Goal: Information Seeking & Learning: Learn about a topic

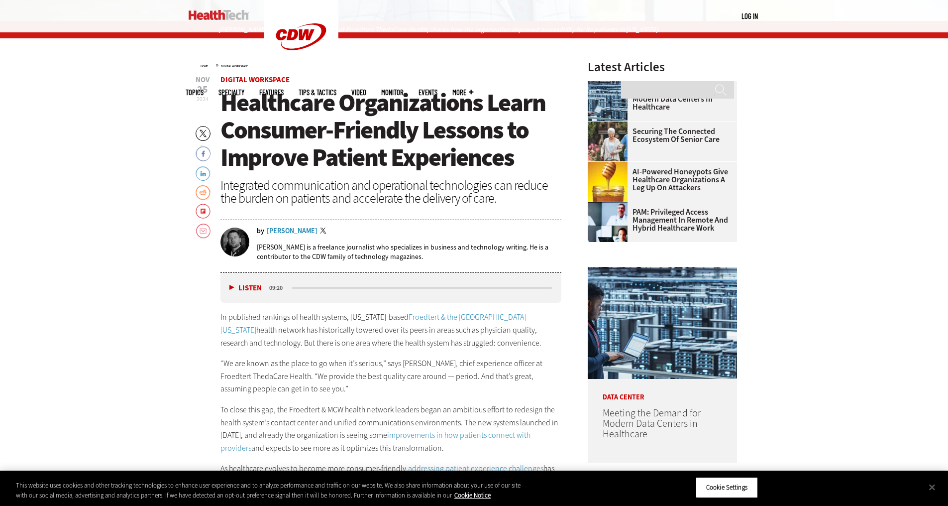
scroll to position [547, 0]
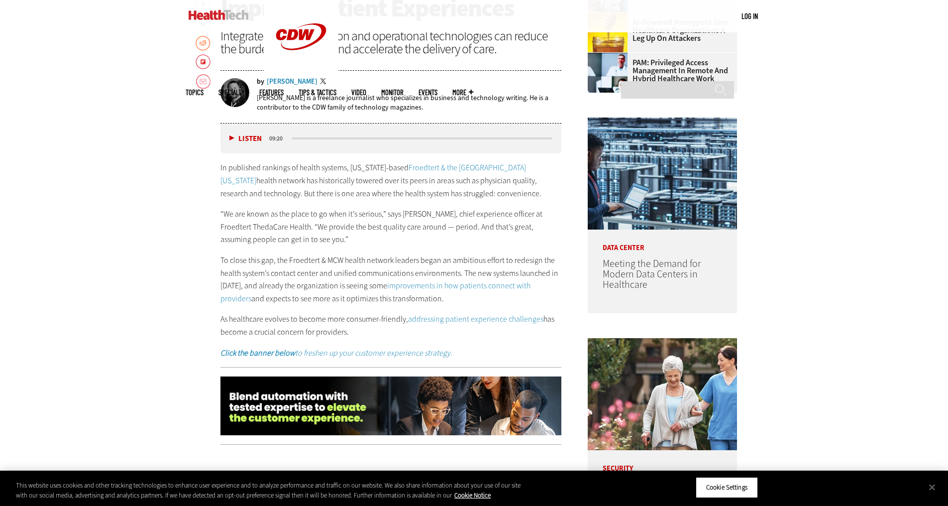
drag, startPoint x: 130, startPoint y: 91, endPoint x: 844, endPoint y: 182, distance: 719.8
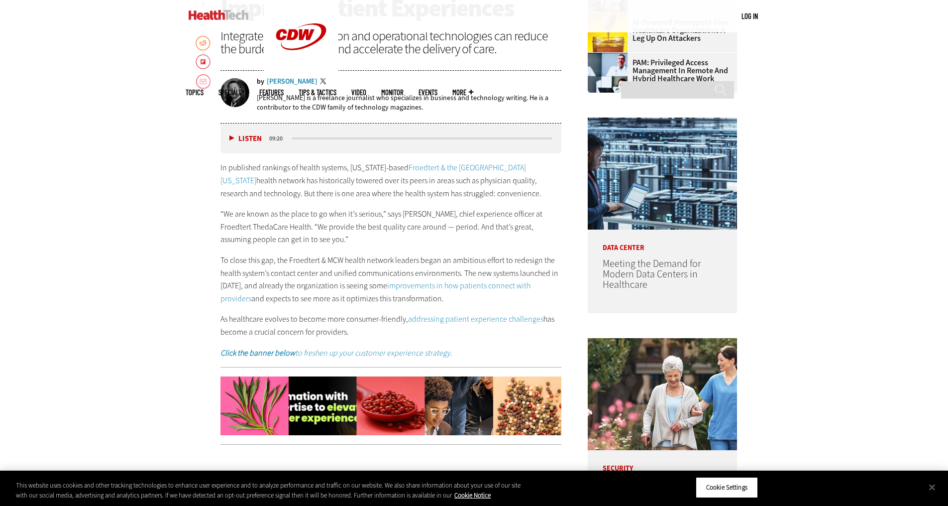
scroll to position [1074, 0]
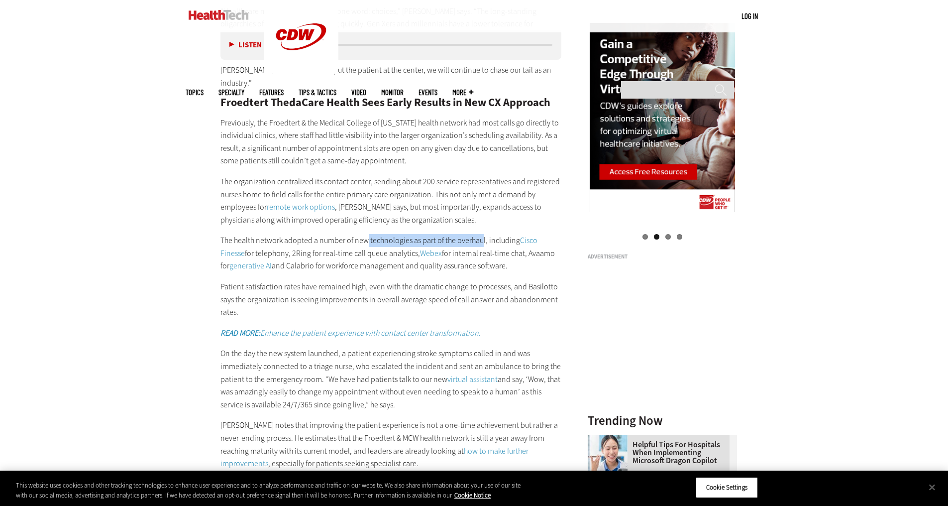
drag, startPoint x: 365, startPoint y: 243, endPoint x: 482, endPoint y: 235, distance: 117.2
click at [482, 235] on p "The health network adopted a number of new technologies as part of the overhaul…" at bounding box center [390, 253] width 341 height 38
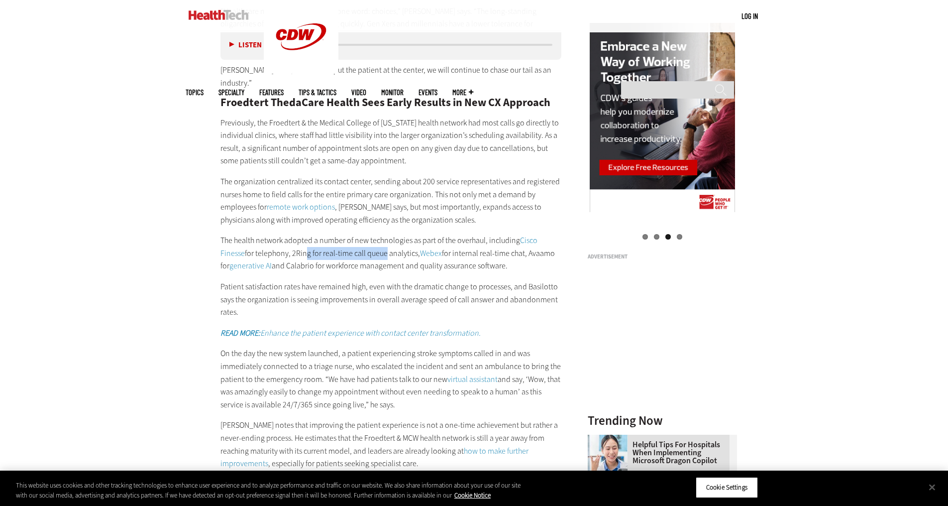
drag, startPoint x: 304, startPoint y: 252, endPoint x: 382, endPoint y: 252, distance: 78.6
click at [382, 252] on p "The health network adopted a number of new technologies as part of the overhaul…" at bounding box center [390, 253] width 341 height 38
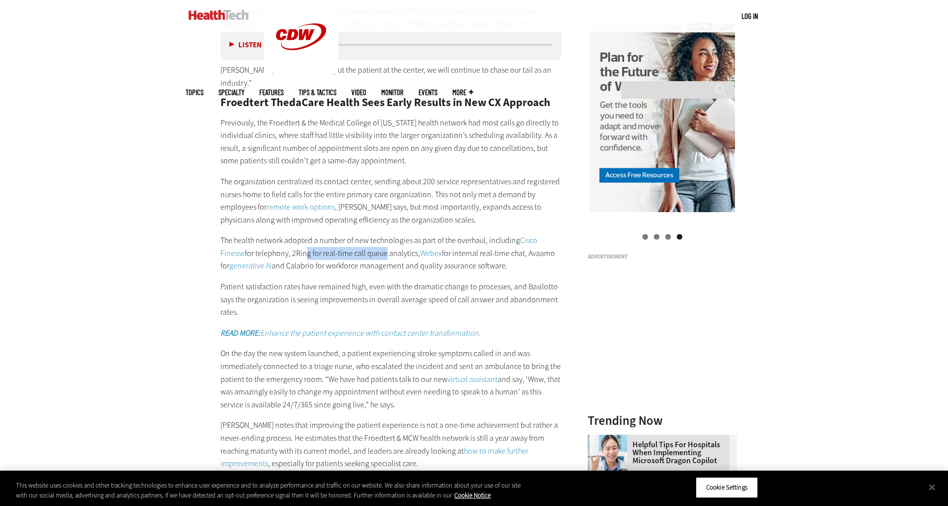
drag, startPoint x: 287, startPoint y: 268, endPoint x: 505, endPoint y: 265, distance: 218.0
click at [505, 265] on p "The health network adopted a number of new technologies as part of the overhaul…" at bounding box center [390, 253] width 341 height 38
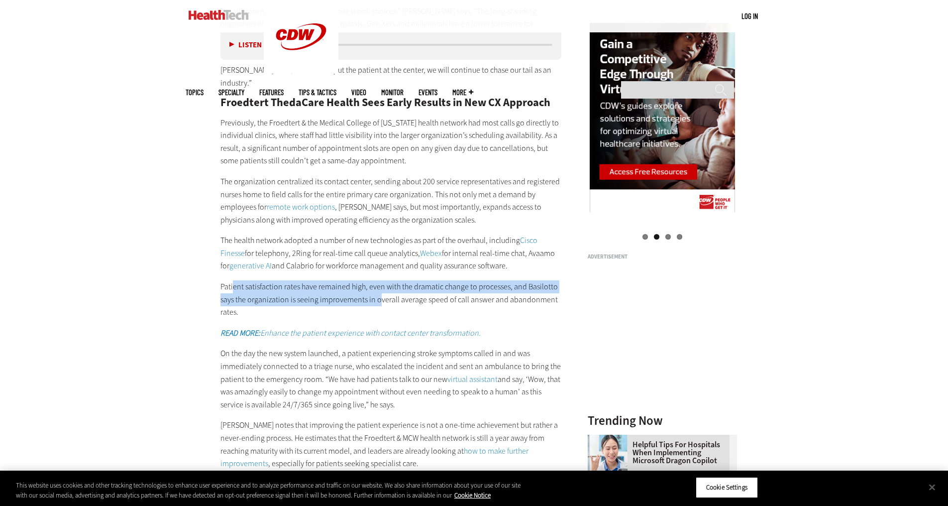
drag, startPoint x: 233, startPoint y: 282, endPoint x: 380, endPoint y: 298, distance: 148.2
click at [380, 298] on p "Patient satisfaction rates have remained high, even with the dramatic change to…" at bounding box center [390, 299] width 341 height 38
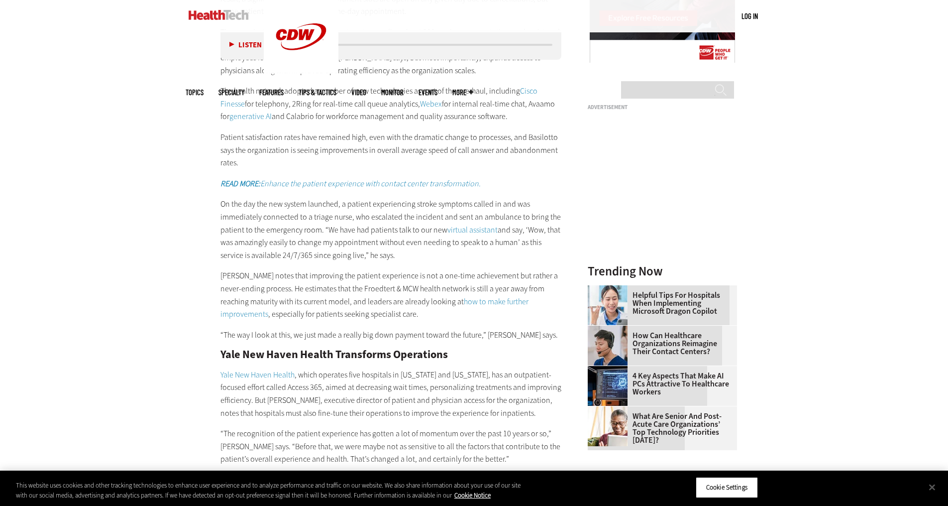
scroll to position [1273, 0]
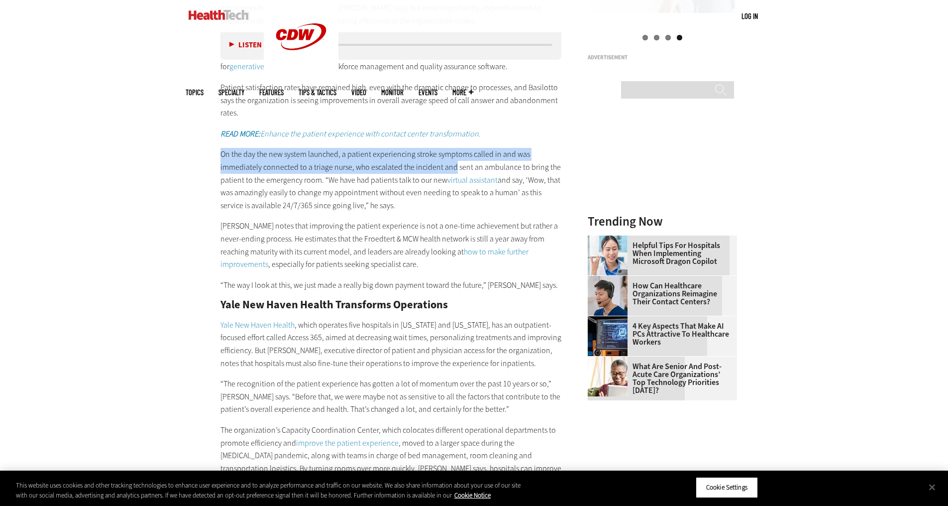
drag, startPoint x: 222, startPoint y: 153, endPoint x: 453, endPoint y: 164, distance: 230.6
click at [453, 164] on p "On the day the new system launched, a patient experiencing stroke symptoms call…" at bounding box center [390, 180] width 341 height 64
click at [283, 162] on p "On the day the new system launched, a patient experiencing stroke symptoms call…" at bounding box center [390, 180] width 341 height 64
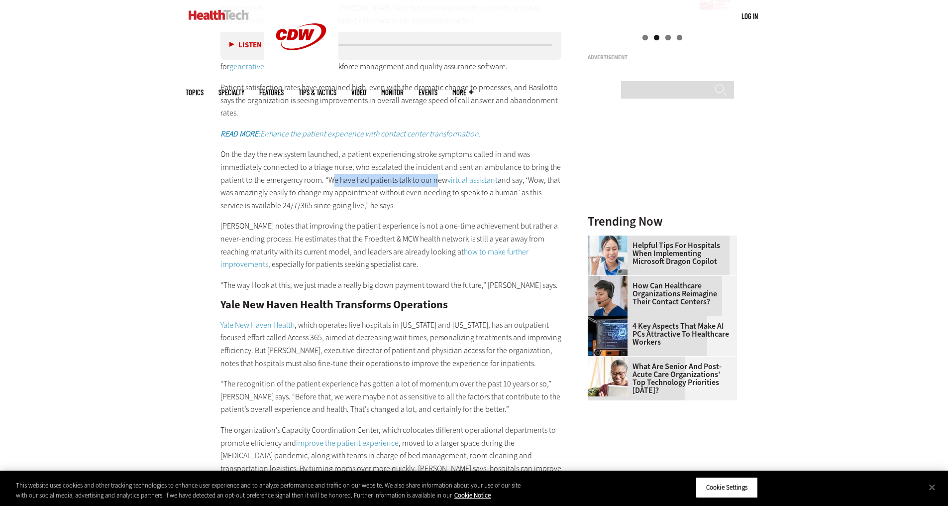
drag, startPoint x: 331, startPoint y: 177, endPoint x: 436, endPoint y: 180, distance: 104.5
click at [436, 180] on p "On the day the new system launched, a patient experiencing stroke symptoms call…" at bounding box center [390, 180] width 341 height 64
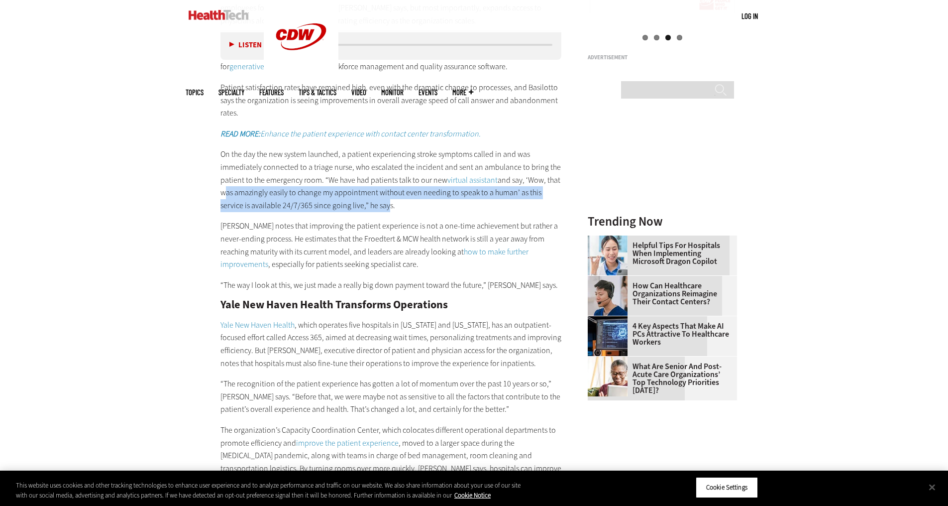
drag, startPoint x: 221, startPoint y: 194, endPoint x: 383, endPoint y: 202, distance: 161.9
click at [383, 202] on p "On the day the new system launched, a patient experiencing stroke symptoms call…" at bounding box center [390, 180] width 341 height 64
click at [257, 203] on p "On the day the new system launched, a patient experiencing stroke symptoms call…" at bounding box center [390, 180] width 341 height 64
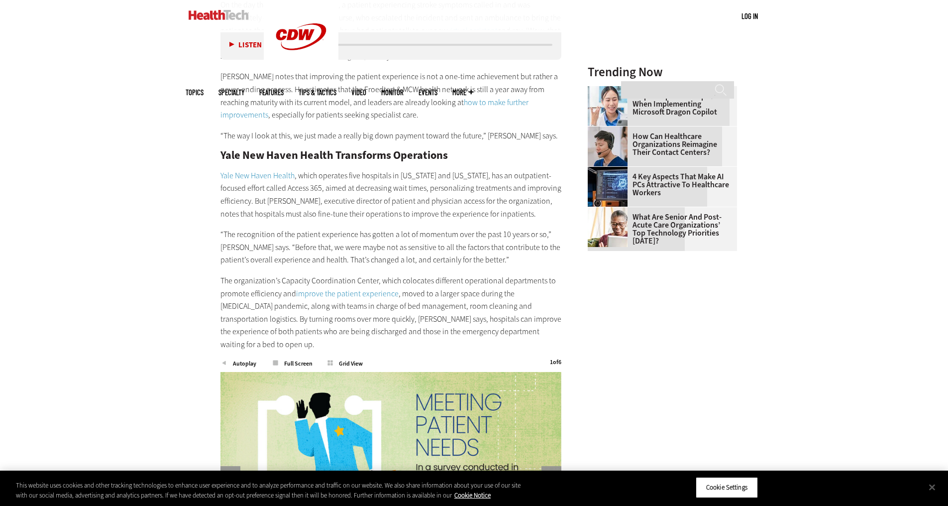
scroll to position [1622, 0]
